Goal: Information Seeking & Learning: Understand process/instructions

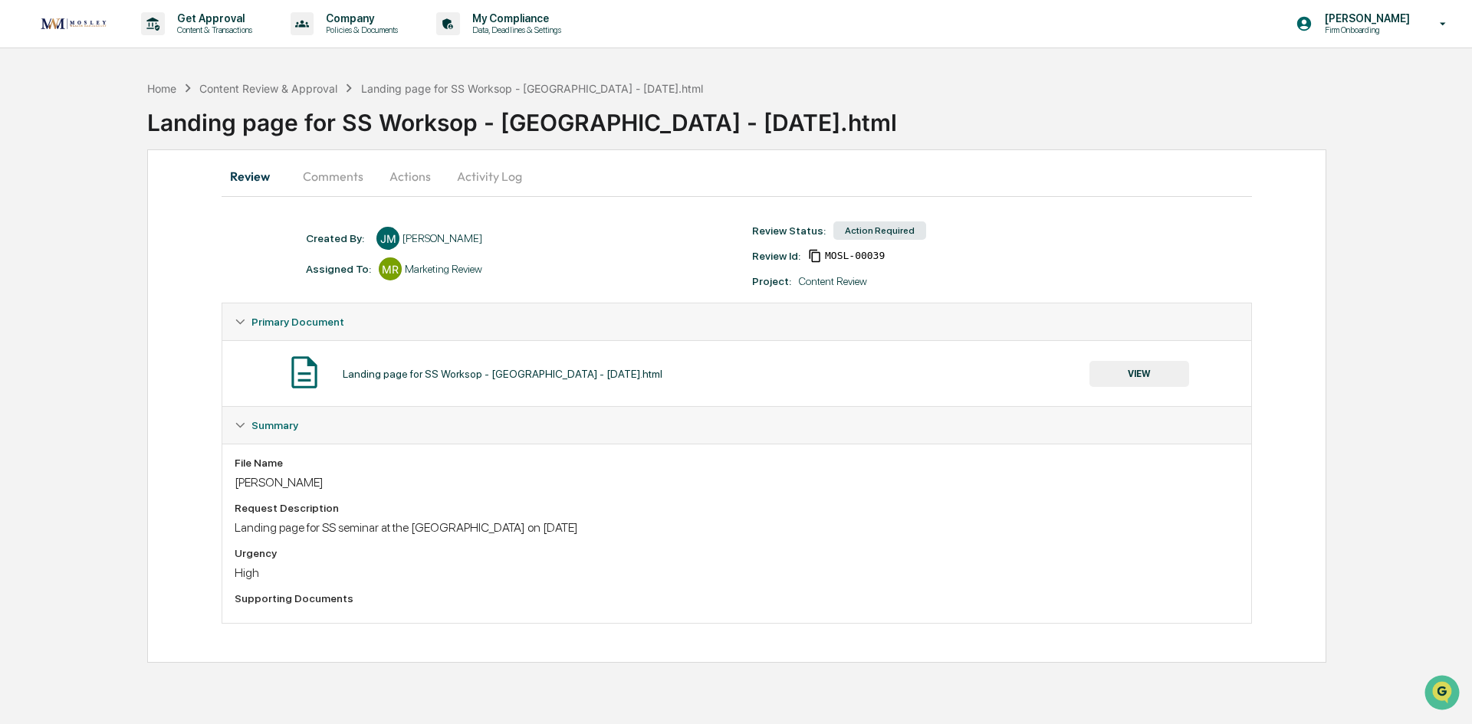
click at [321, 179] on button "Comments" at bounding box center [333, 176] width 85 height 37
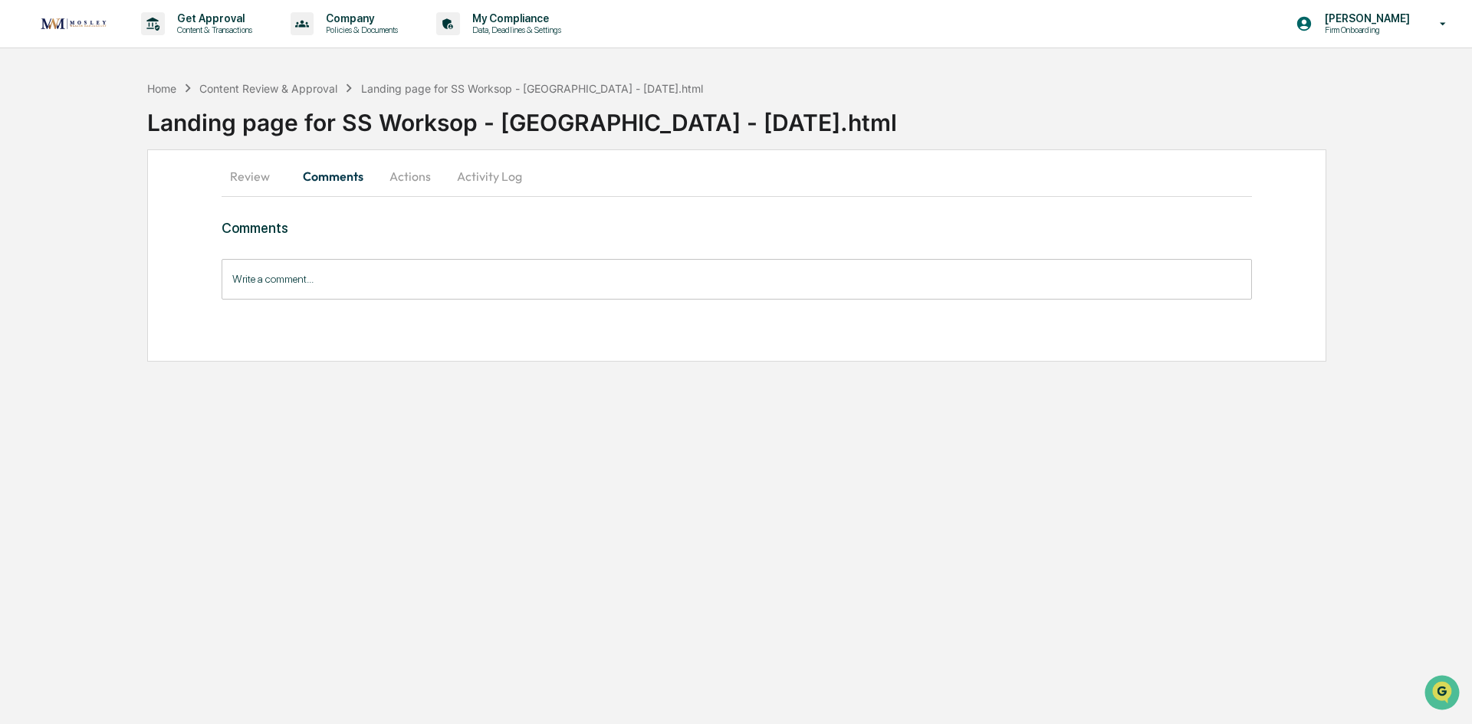
click at [257, 171] on button "Review" at bounding box center [256, 176] width 69 height 37
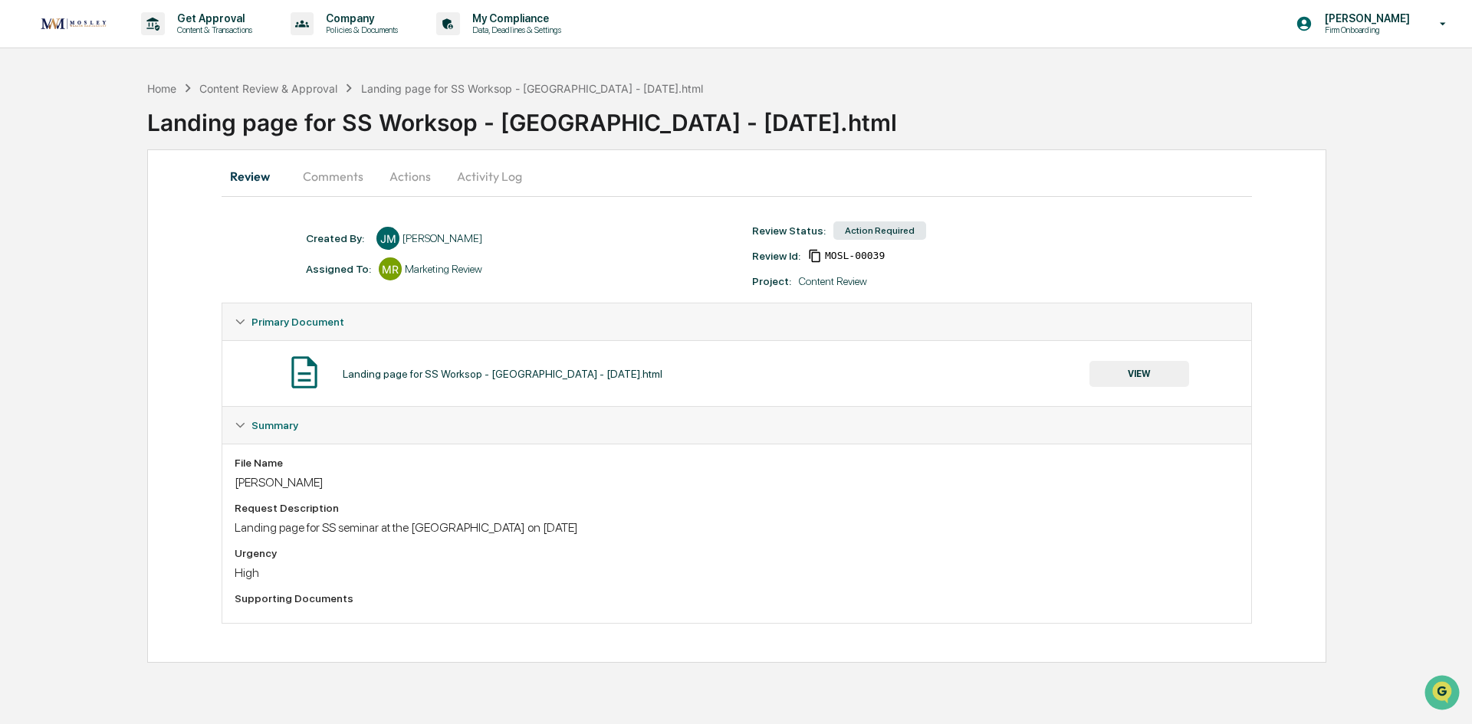
click at [1118, 377] on button "VIEW" at bounding box center [1139, 374] width 100 height 26
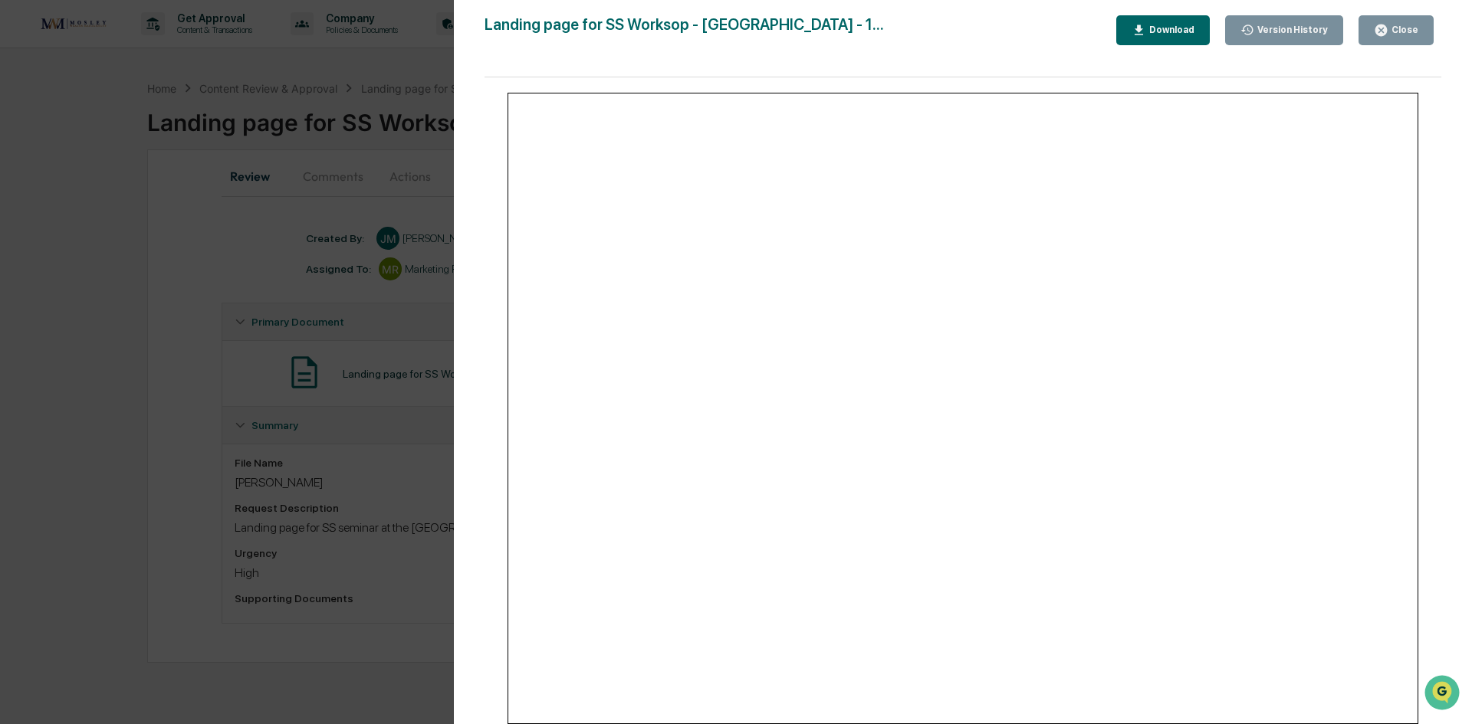
click at [1414, 30] on div "Close" at bounding box center [1403, 30] width 30 height 11
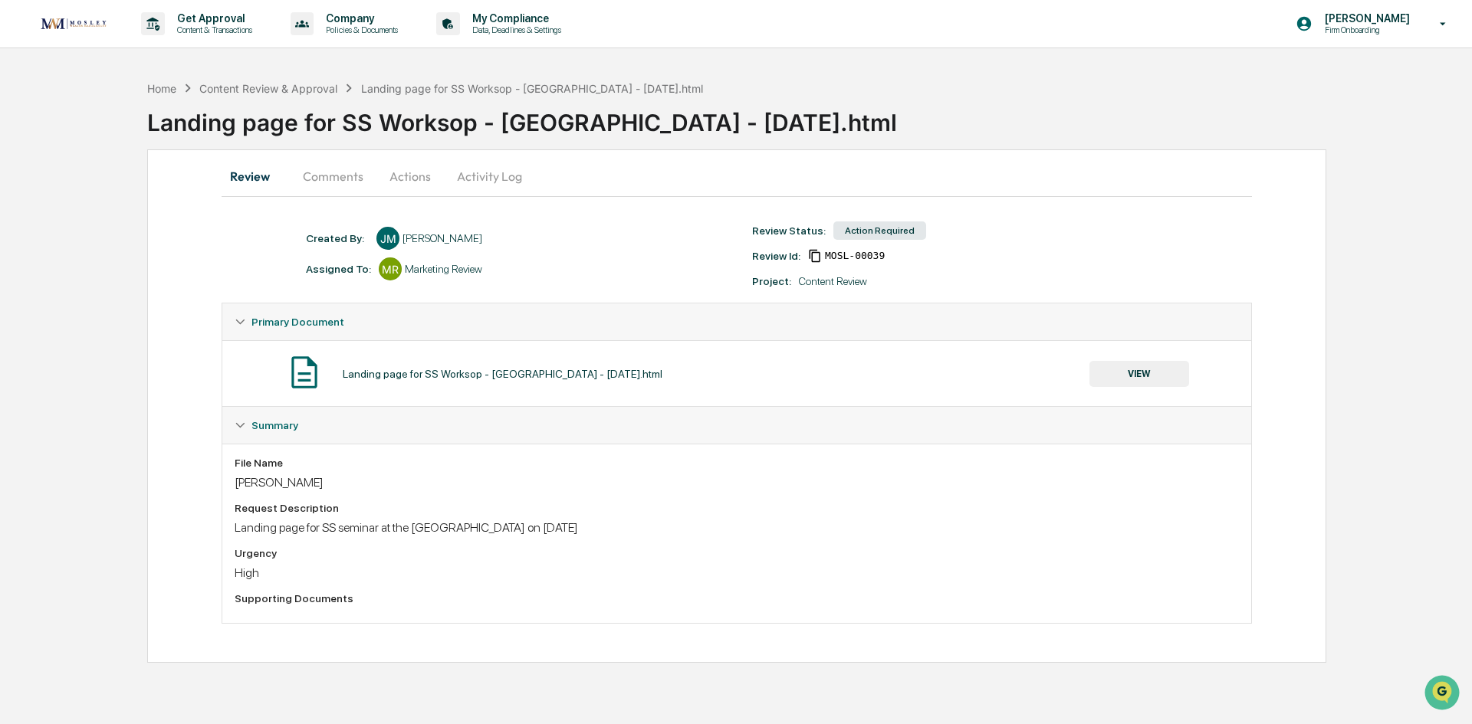
click at [94, 22] on img at bounding box center [74, 24] width 74 height 20
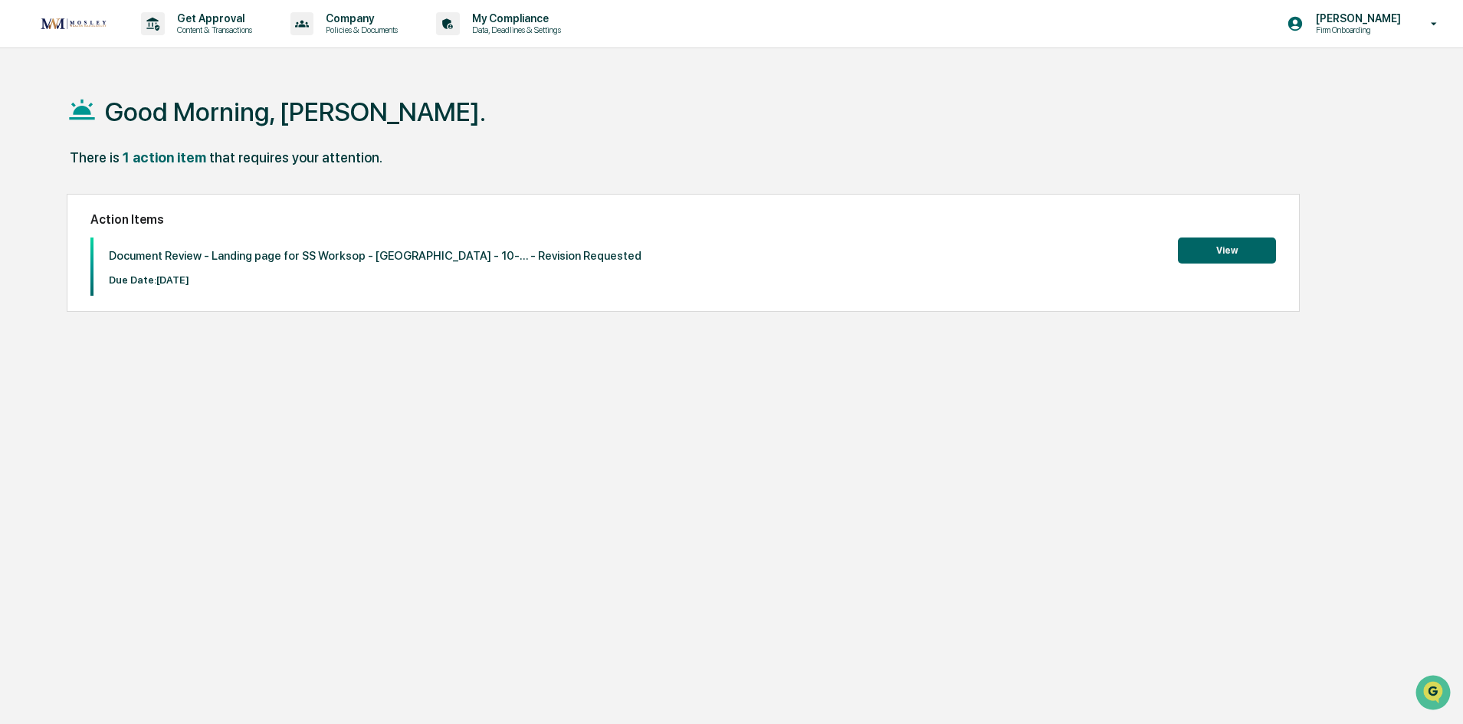
click at [1200, 260] on button "View" at bounding box center [1227, 251] width 98 height 26
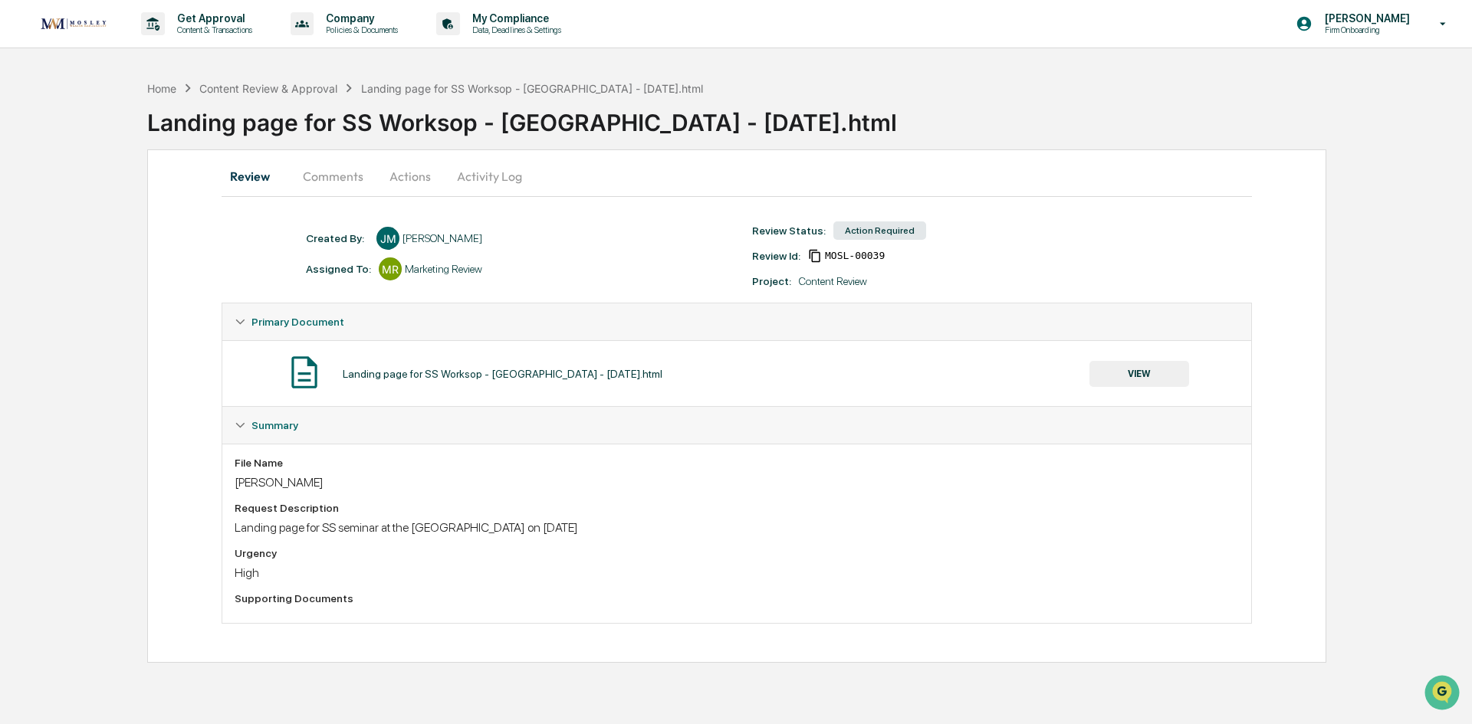
click at [1148, 383] on button "VIEW" at bounding box center [1139, 374] width 100 height 26
